Goal: Task Accomplishment & Management: Manage account settings

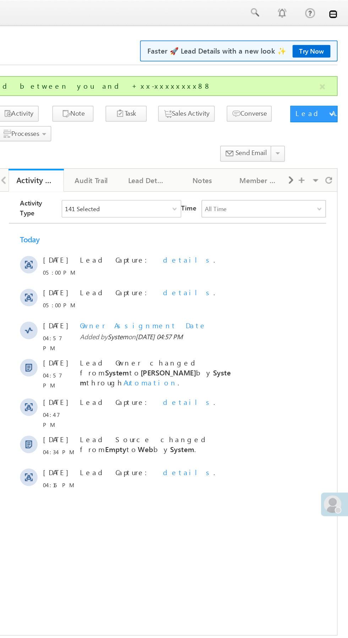
click at [338, 9] on link at bounding box center [338, 9] width 6 height 6
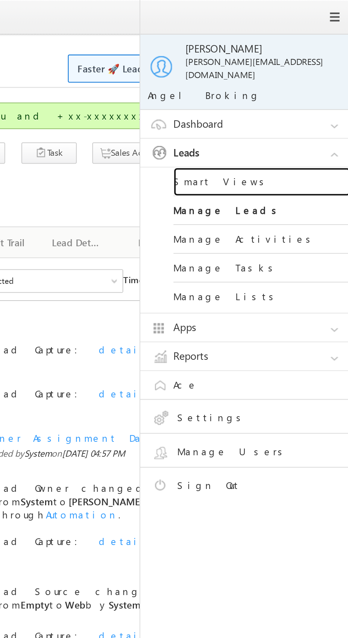
click at [315, 81] on link "Smart Views" at bounding box center [306, 88] width 85 height 14
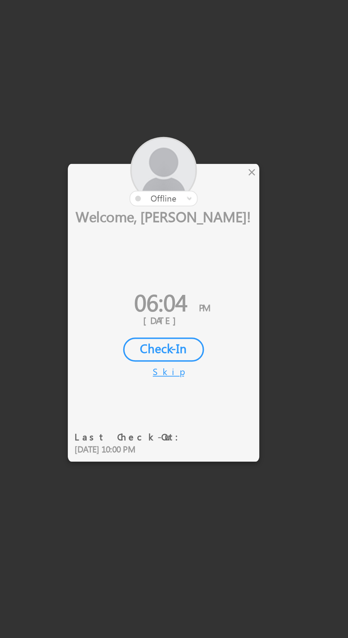
click at [206, 267] on div "×" at bounding box center [204, 266] width 7 height 8
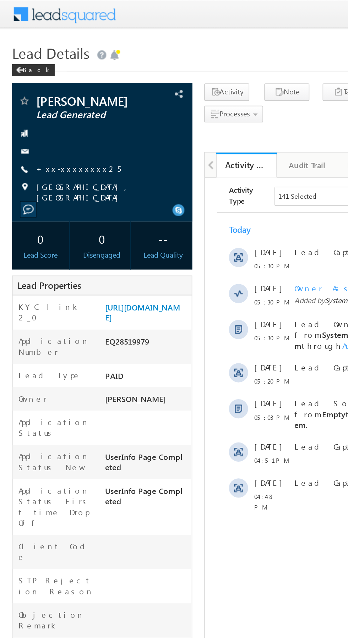
click at [42, 99] on link "+xx-xxxxxxxx25" at bounding box center [46, 100] width 50 height 6
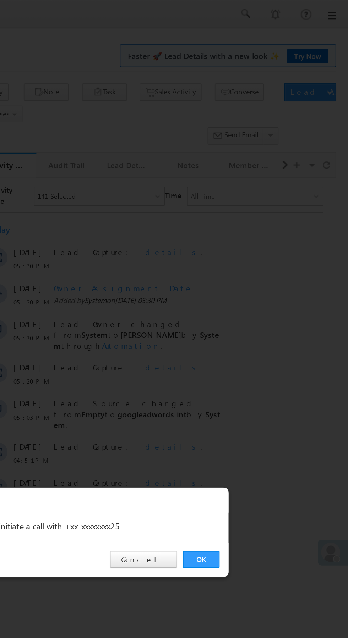
click at [261, 331] on link "OK" at bounding box center [261, 331] width 22 height 10
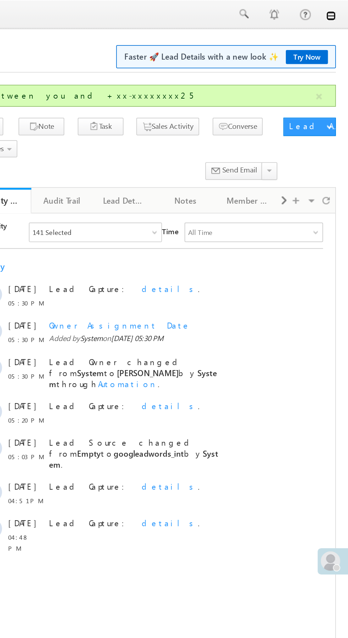
click at [0, 0] on link at bounding box center [0, 0] width 0 height 0
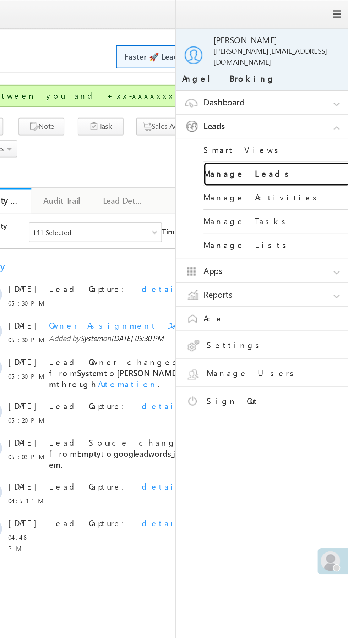
click at [322, 94] on link "Manage Leads" at bounding box center [306, 101] width 85 height 14
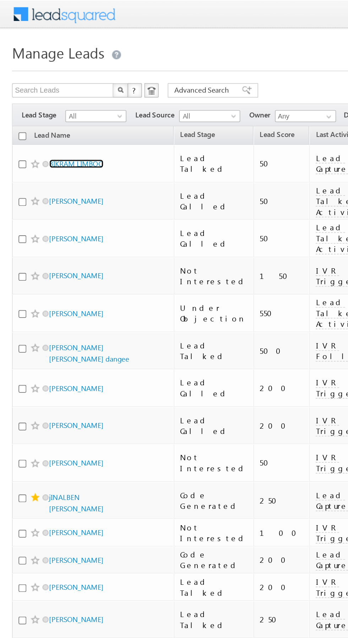
click at [53, 95] on link "BIKRAM LIMBOO" at bounding box center [45, 96] width 32 height 5
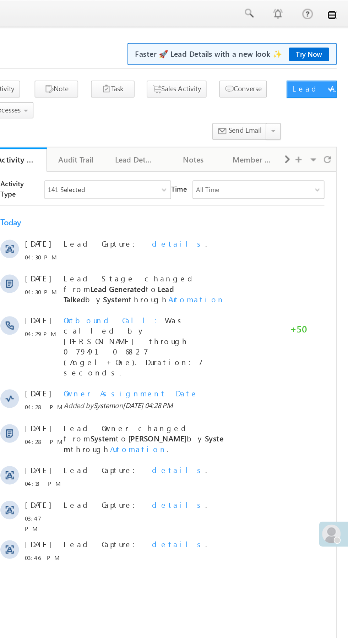
click at [339, 11] on link at bounding box center [338, 9] width 6 height 6
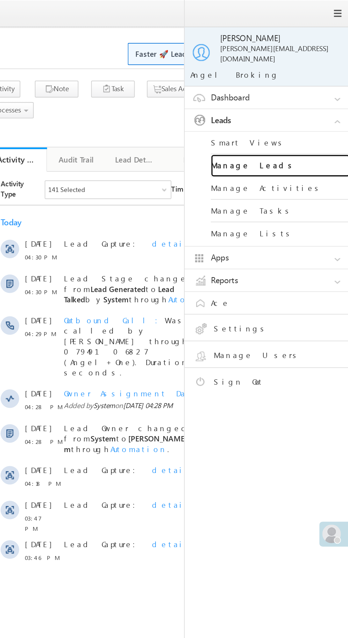
click at [324, 95] on link "Manage Leads" at bounding box center [306, 101] width 85 height 14
